Goal: Navigation & Orientation: Find specific page/section

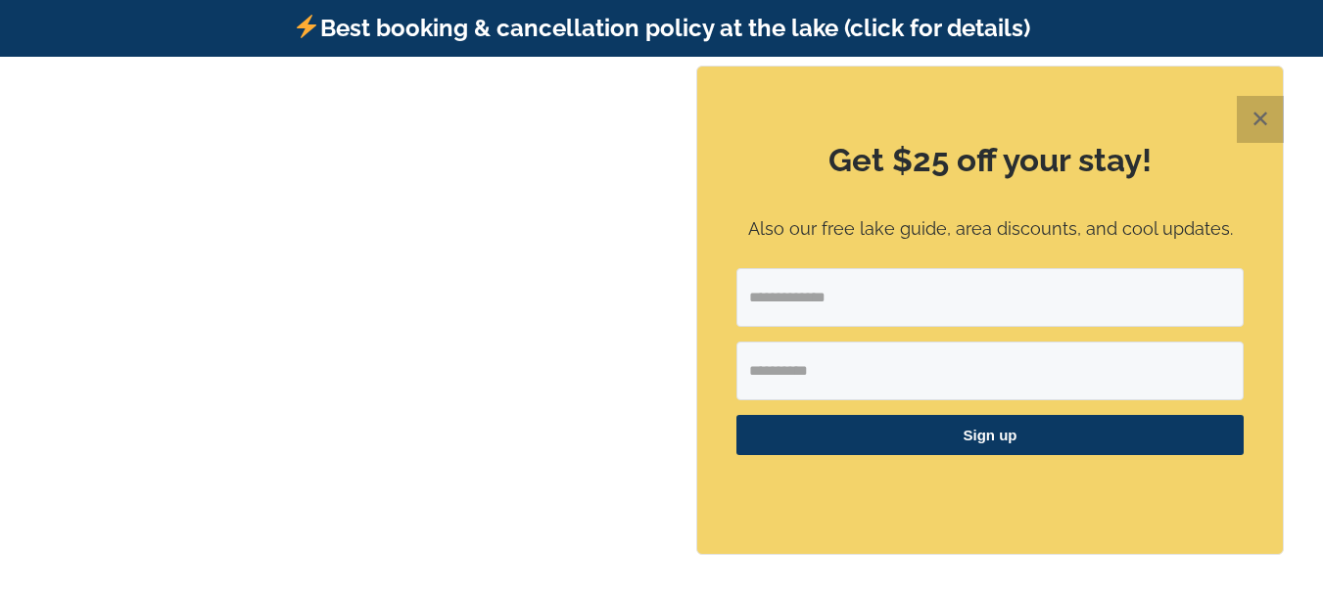
click at [1265, 118] on button "✕" at bounding box center [1259, 119] width 47 height 47
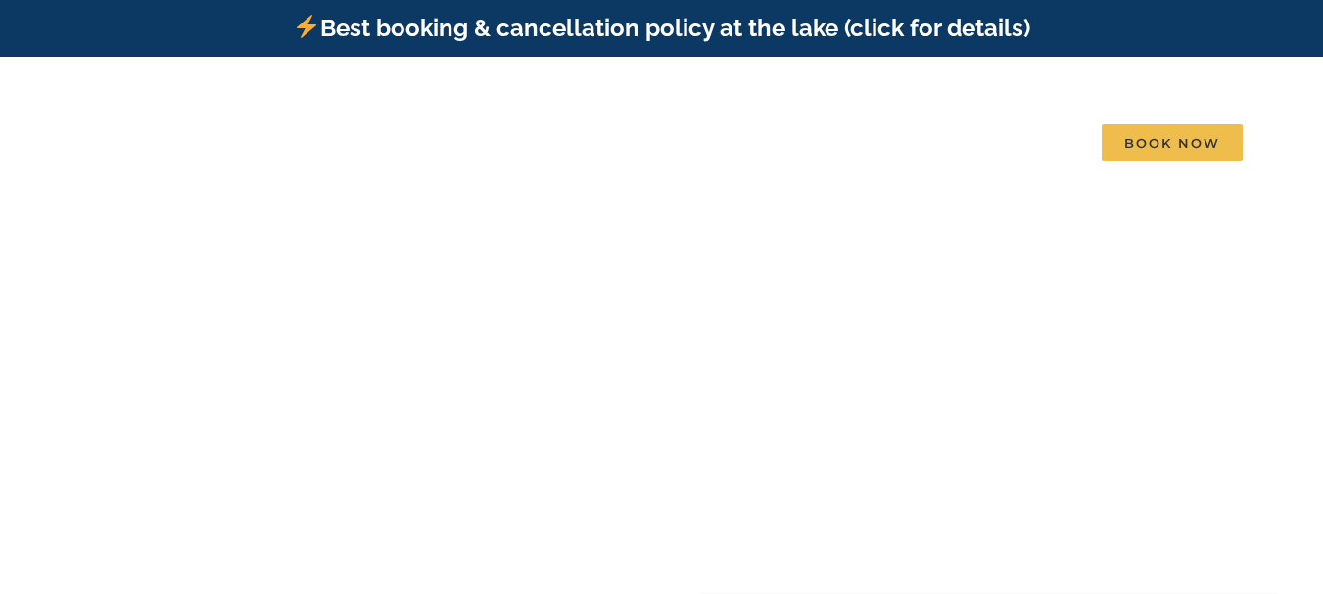
scroll to position [1, 0]
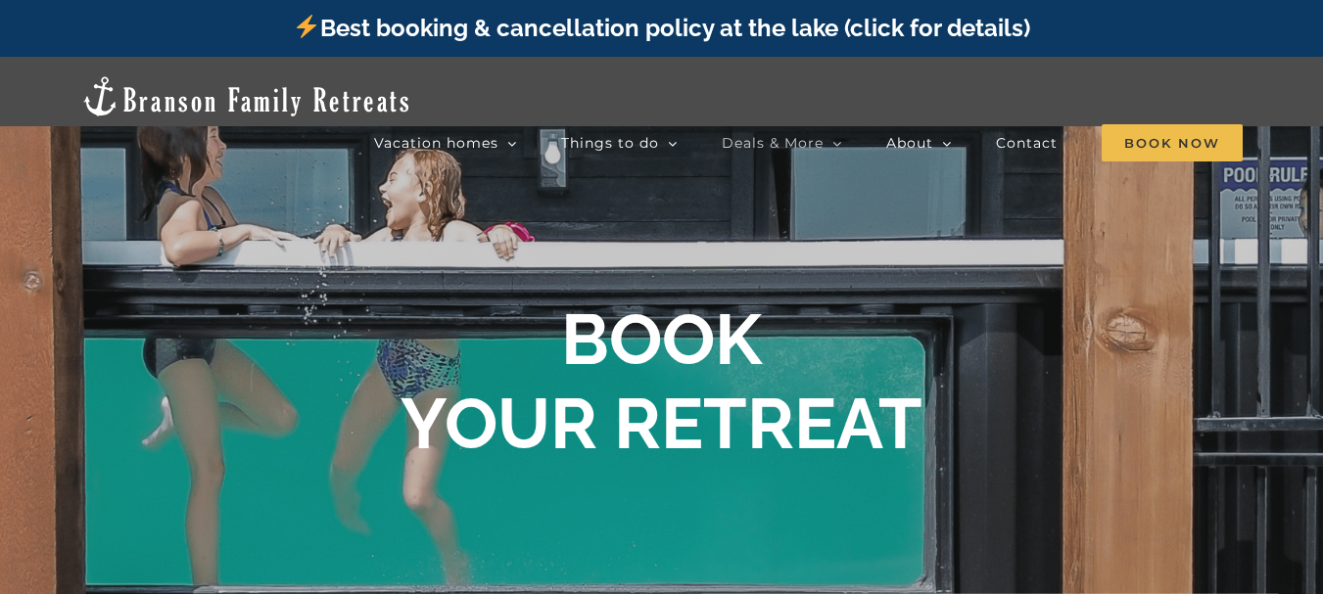
click at [780, 136] on span "Deals & More" at bounding box center [772, 143] width 102 height 14
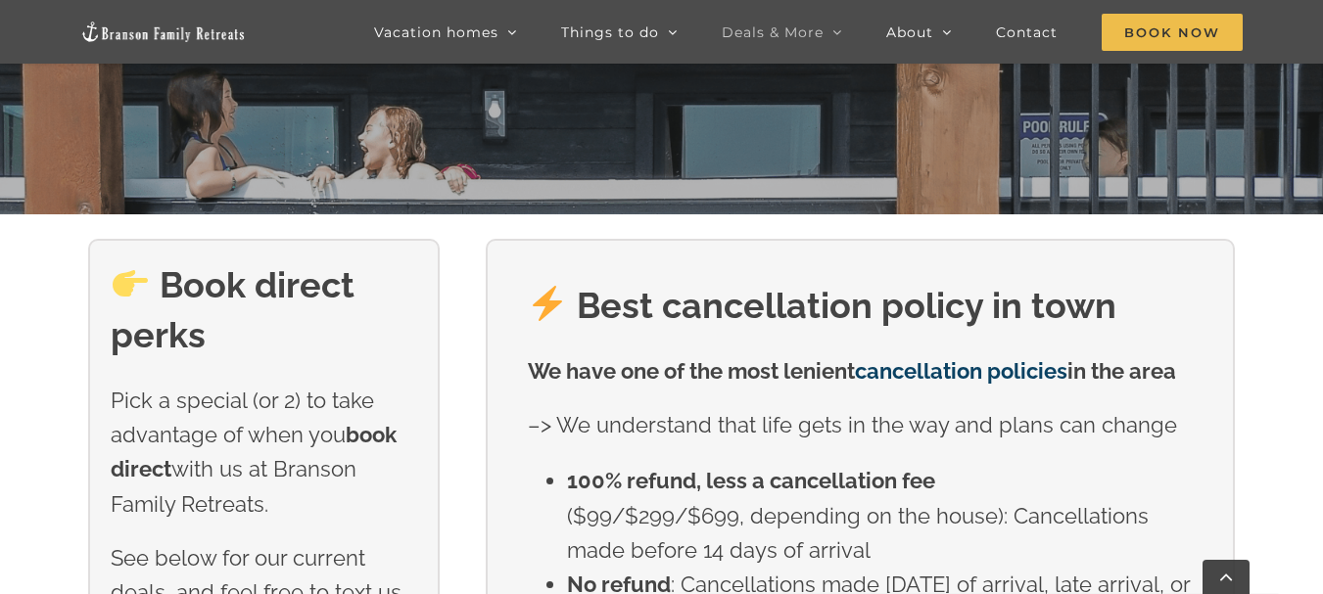
scroll to position [307, 0]
